Goal: Transaction & Acquisition: Purchase product/service

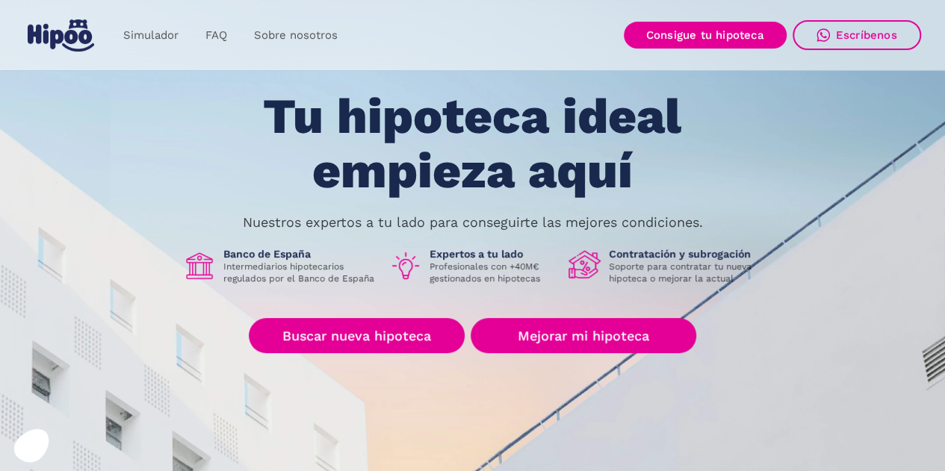
scroll to position [55, 0]
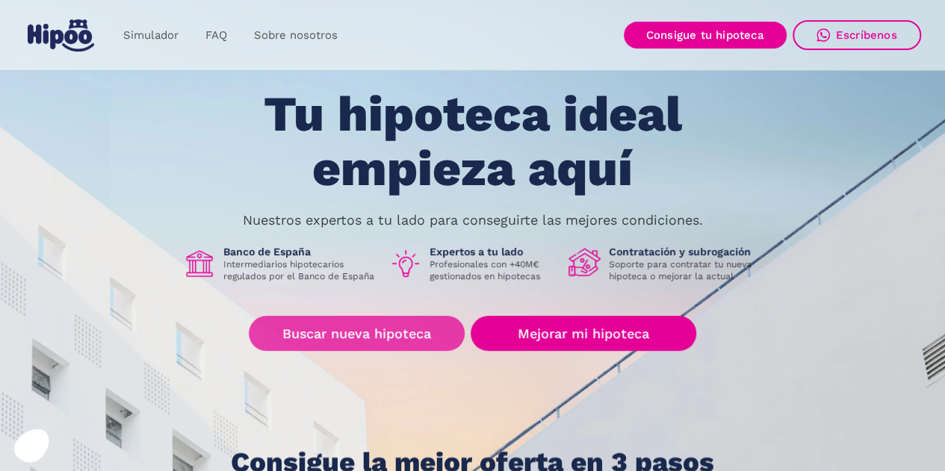
click at [392, 329] on link "Buscar nueva hipoteca" at bounding box center [357, 333] width 216 height 35
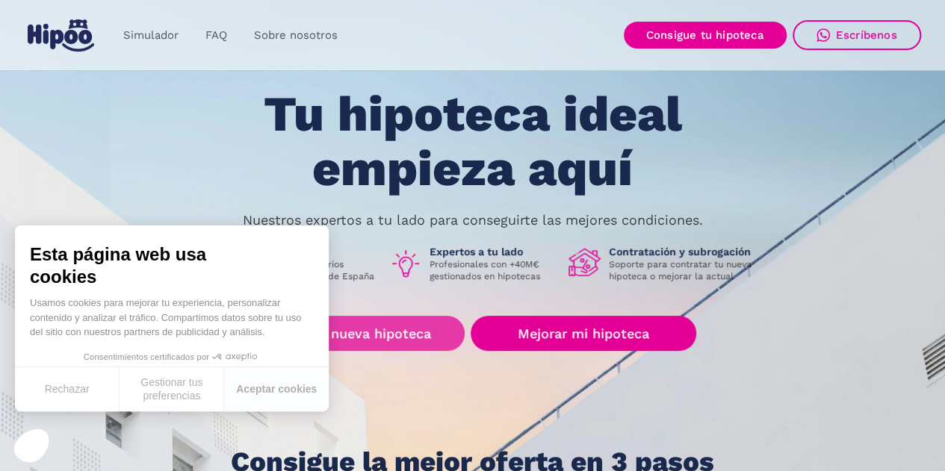
click at [426, 325] on link "Buscar nueva hipoteca" at bounding box center [357, 333] width 216 height 35
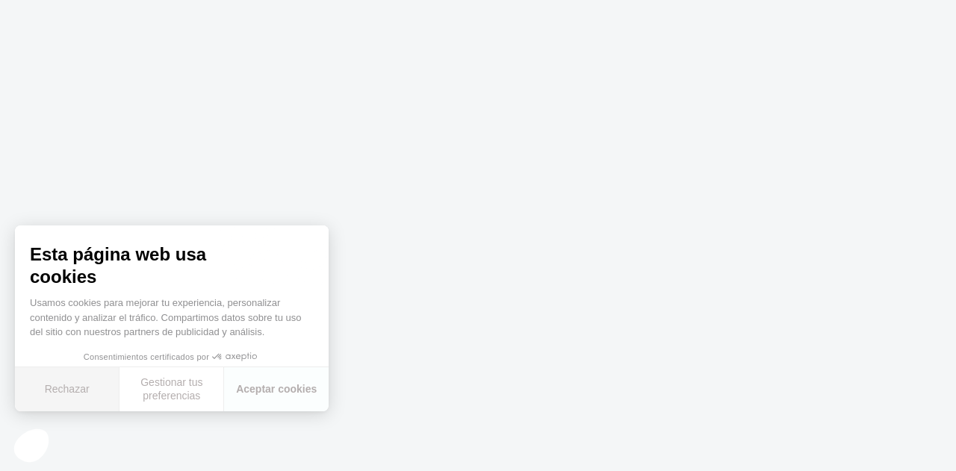
click at [43, 377] on button "Rechazar" at bounding box center [67, 390] width 105 height 44
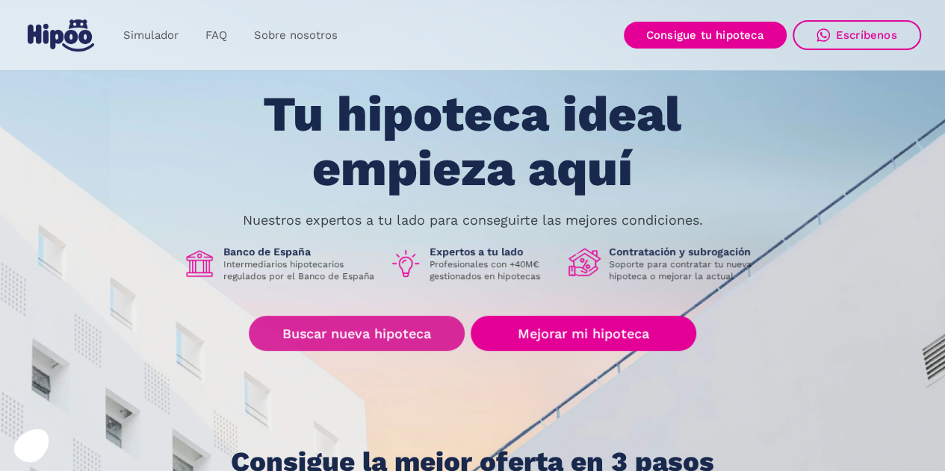
click at [369, 333] on link "Buscar nueva hipoteca" at bounding box center [357, 333] width 216 height 35
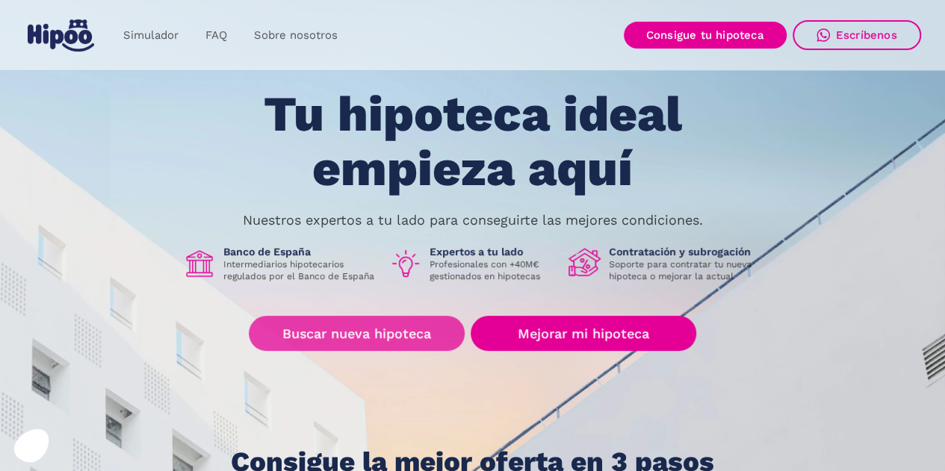
click at [391, 335] on link "Buscar nueva hipoteca" at bounding box center [357, 333] width 216 height 35
